Goal: Task Accomplishment & Management: Use online tool/utility

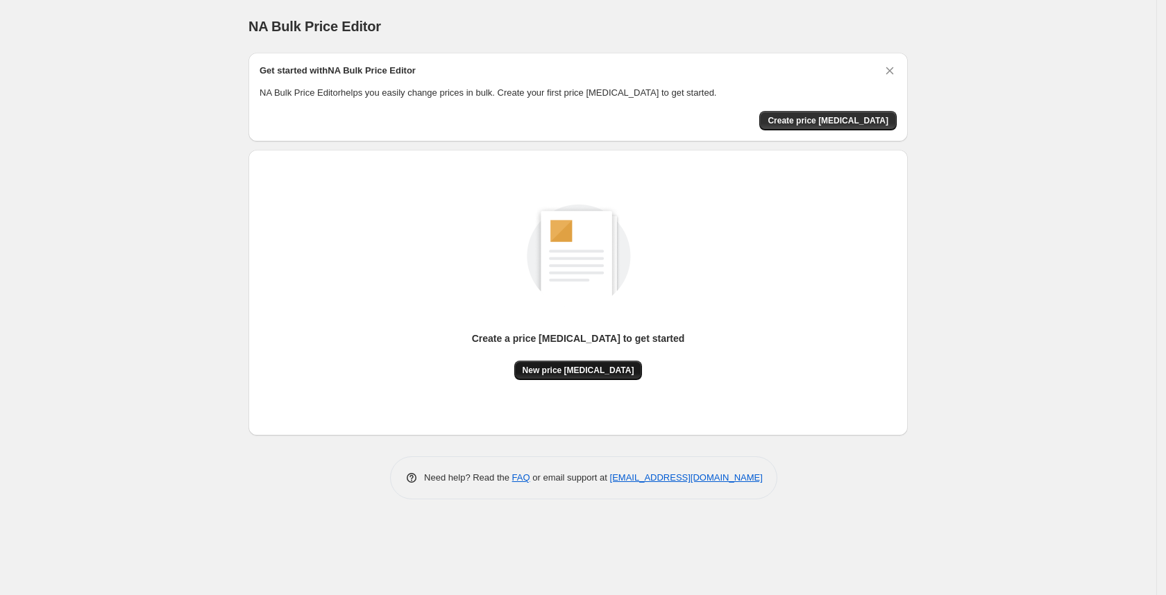
click at [568, 365] on span "New price [MEDICAL_DATA]" at bounding box center [579, 370] width 112 height 11
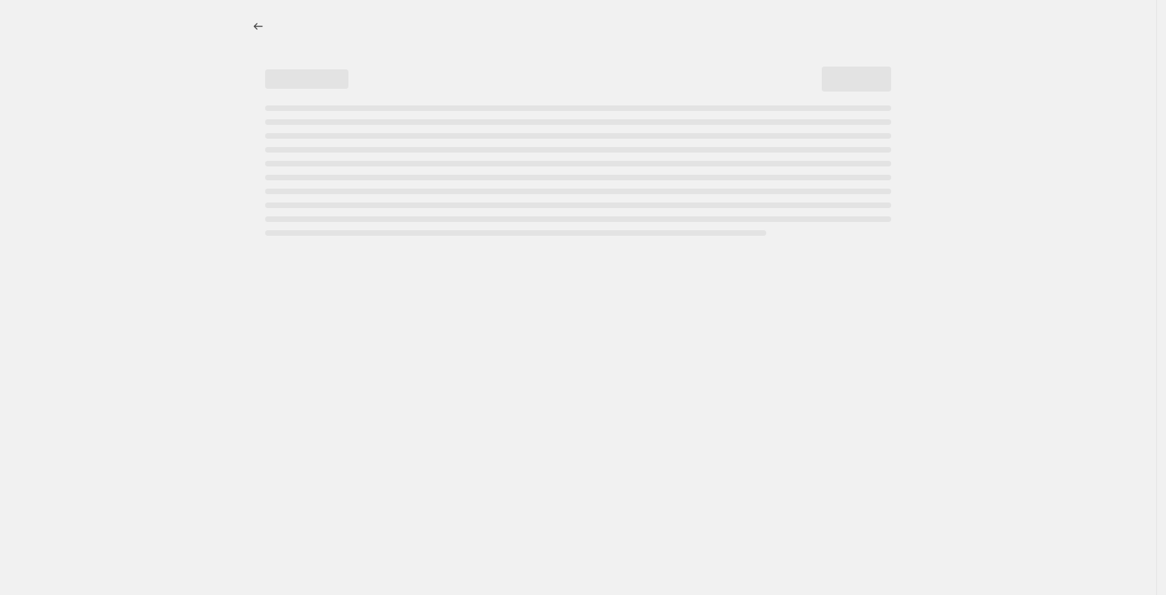
select select "percentage"
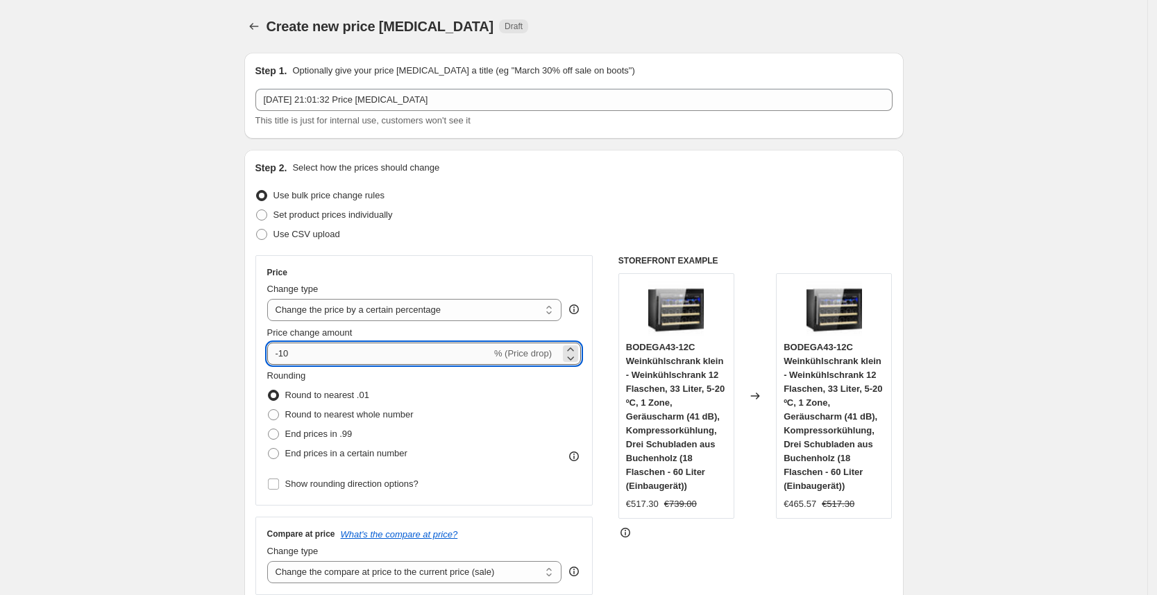
click at [363, 352] on input "-10" at bounding box center [379, 354] width 224 height 22
type input "-1"
type input "-30"
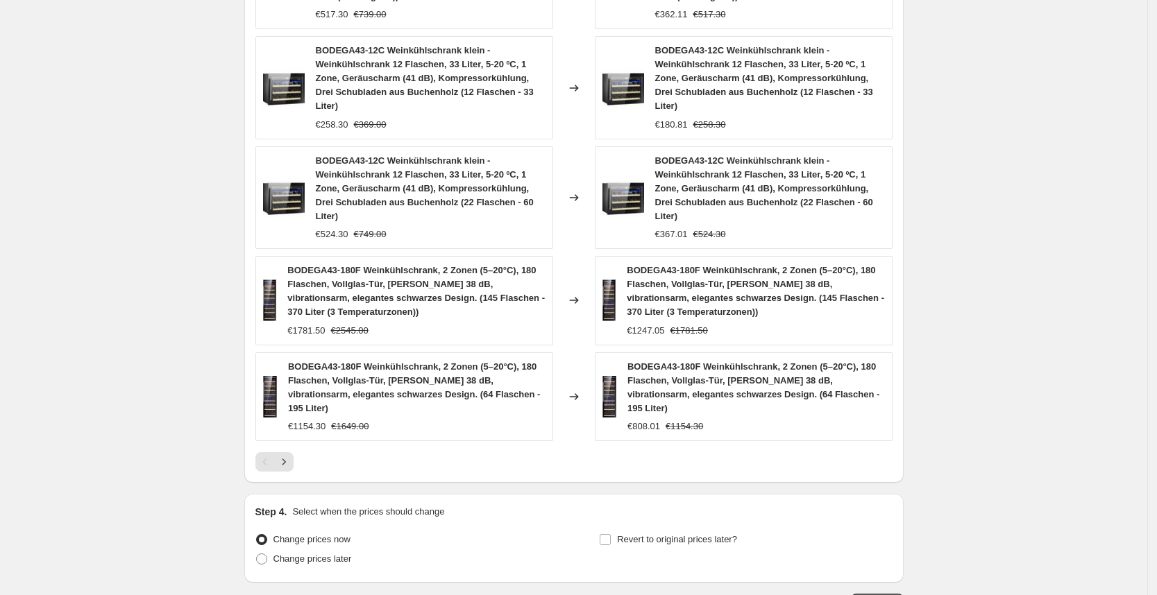
scroll to position [953, 0]
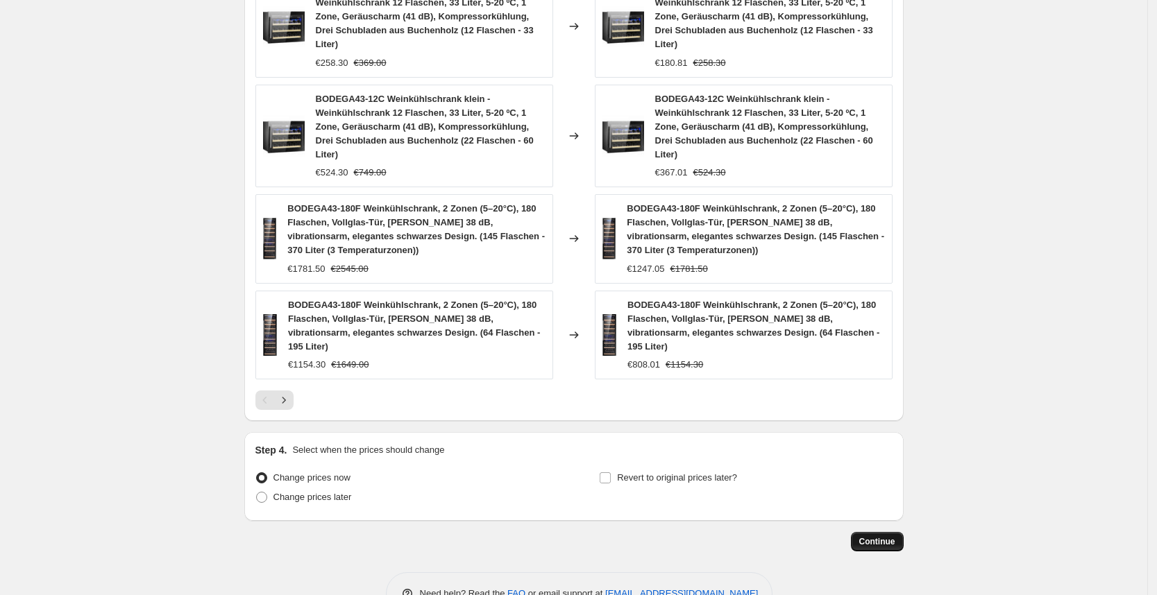
click at [887, 536] on span "Continue" at bounding box center [877, 541] width 36 height 11
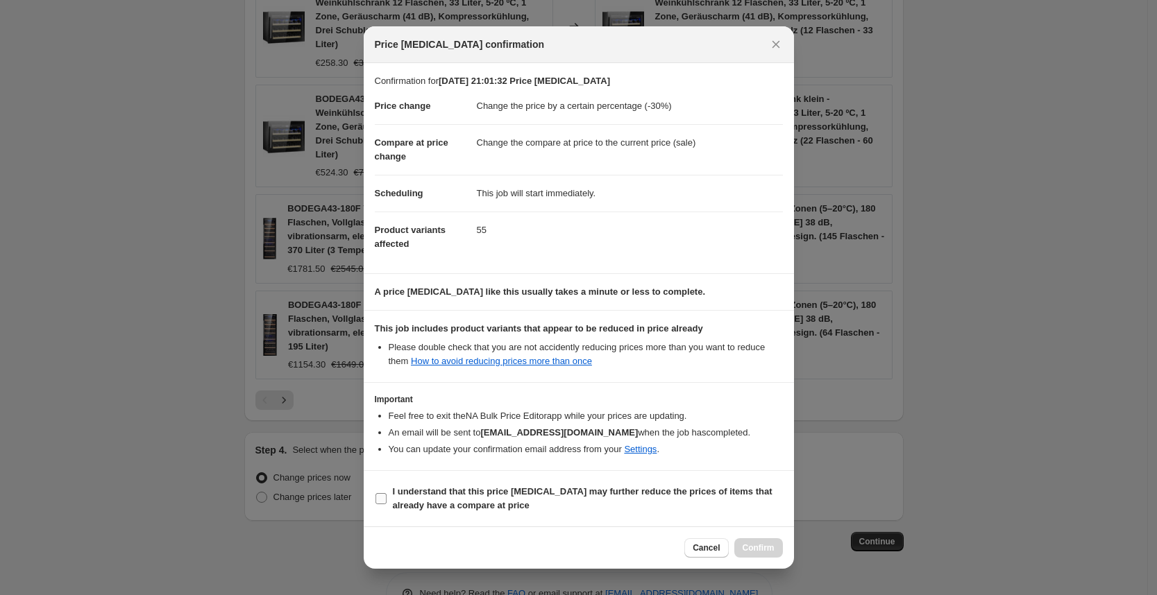
click at [552, 503] on span "I understand that this price [MEDICAL_DATA] may further reduce the prices of it…" at bounding box center [588, 499] width 390 height 28
click at [387, 503] on input "I understand that this price [MEDICAL_DATA] may further reduce the prices of it…" at bounding box center [380, 498] width 11 height 11
checkbox input "true"
click at [766, 553] on span "Confirm" at bounding box center [758, 548] width 32 height 11
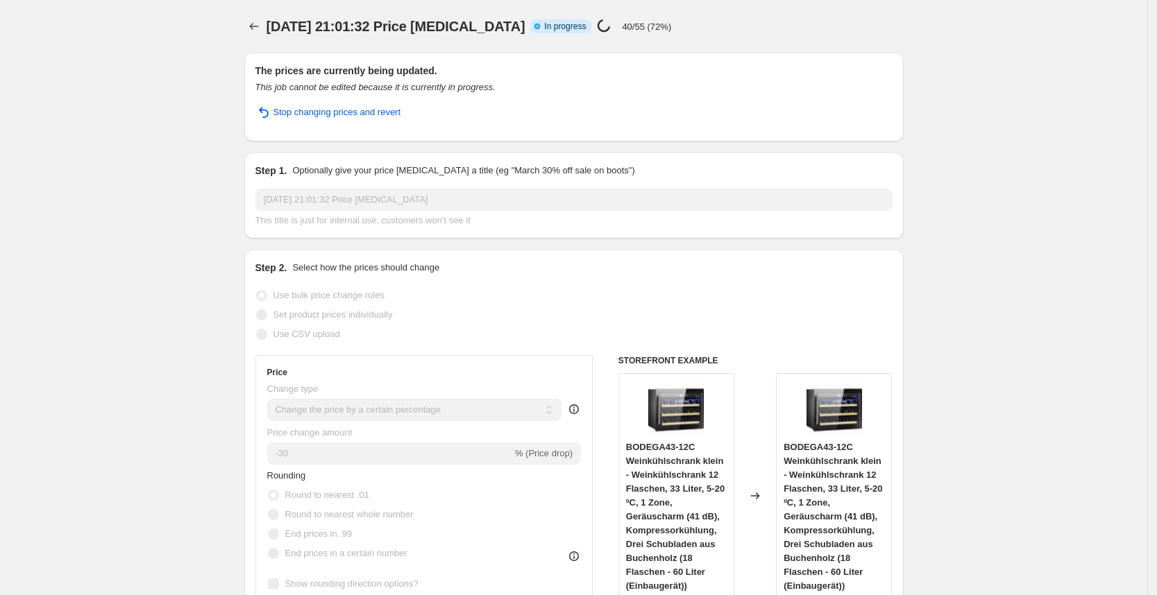
click at [547, 71] on h2 "The prices are currently being updated." at bounding box center [573, 71] width 637 height 14
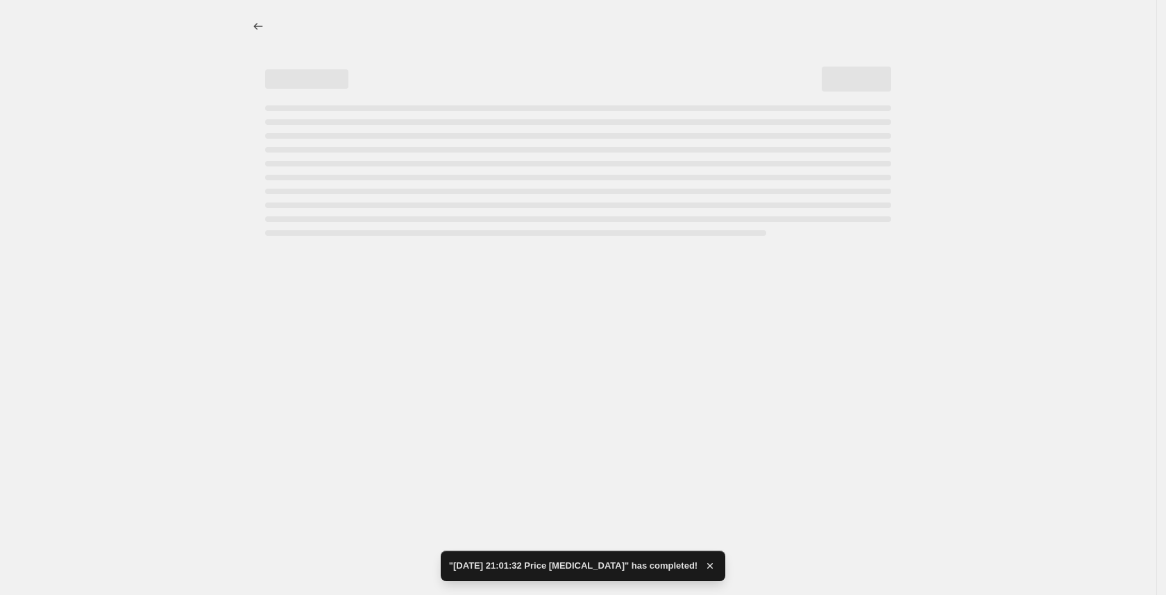
select select "percentage"
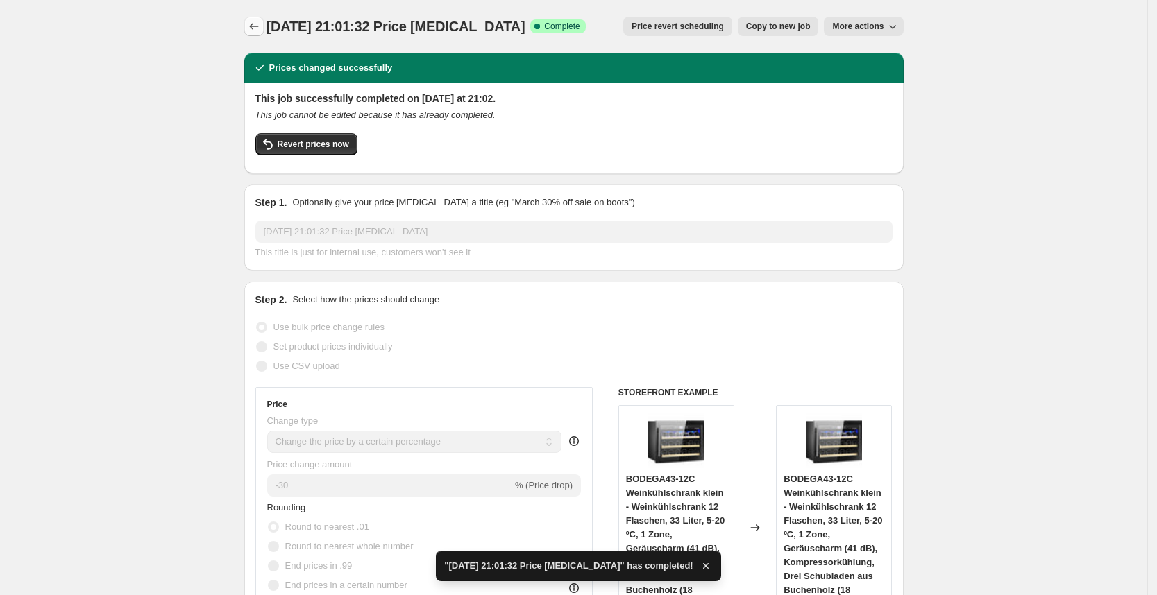
click at [263, 35] on button "Price change jobs" at bounding box center [253, 26] width 19 height 19
